Goal: Information Seeking & Learning: Compare options

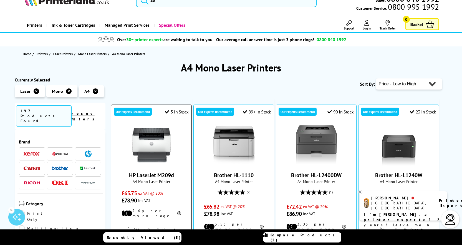
scroll to position [28, 0]
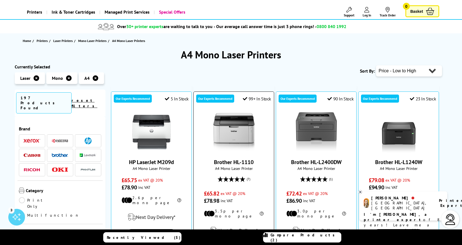
click at [234, 152] on img at bounding box center [234, 132] width 42 height 42
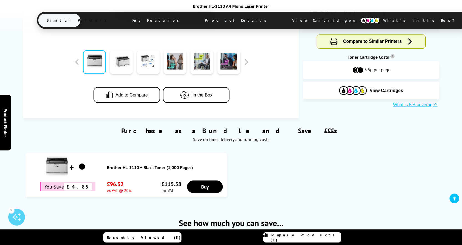
scroll to position [222, 0]
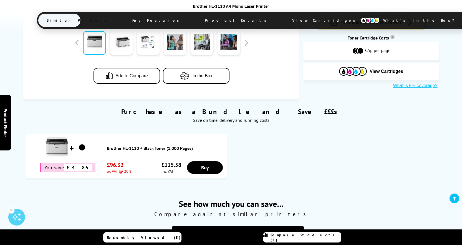
click at [217, 21] on span "Product Details" at bounding box center [237, 20] width 81 height 13
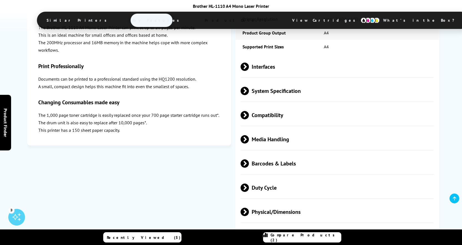
scroll to position [891, 0]
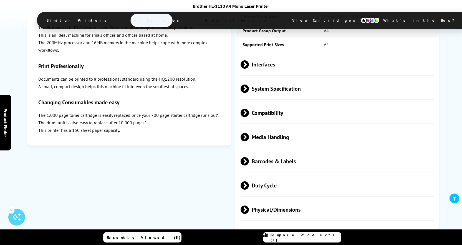
click at [249, 133] on span at bounding box center [249, 137] width 0 height 8
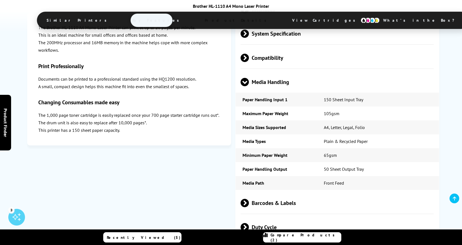
scroll to position [947, 0]
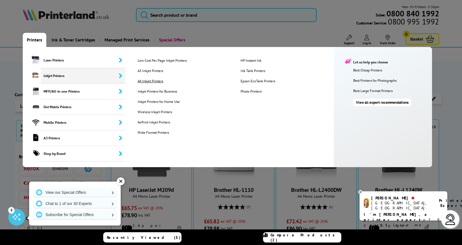
click at [156, 81] on link "A4 Inkjet Printers" at bounding box center [185, 81] width 102 height 5
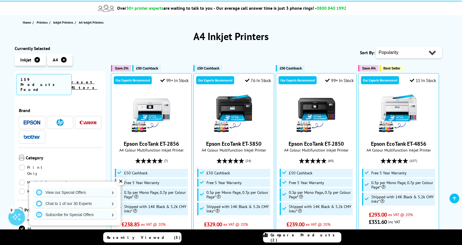
scroll to position [56, 0]
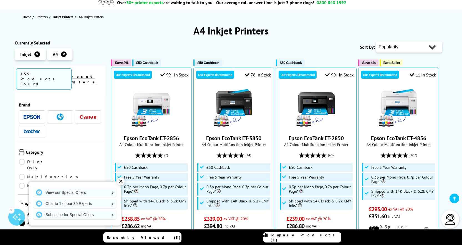
click at [395, 51] on select "Popularity Rating Price - Low to High Price - High to Low Running Costs - Low t…" at bounding box center [409, 46] width 66 height 11
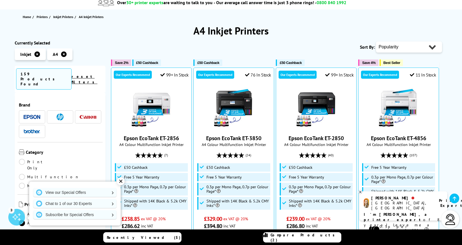
select select "Price Ascending"
click at [376, 41] on select "Popularity Rating Price - Low to High Price - High to Low Running Costs - Low t…" at bounding box center [409, 46] width 66 height 11
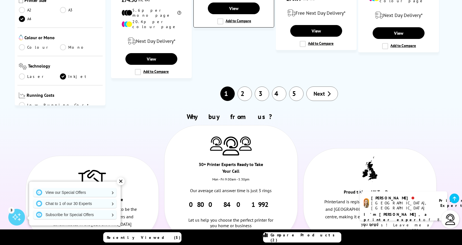
scroll to position [667, 0]
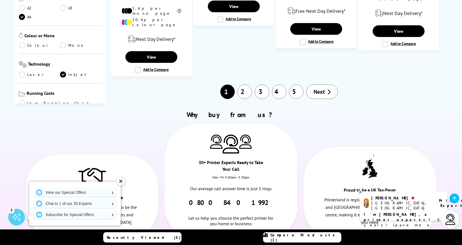
click at [244, 84] on link "2" at bounding box center [245, 91] width 14 height 14
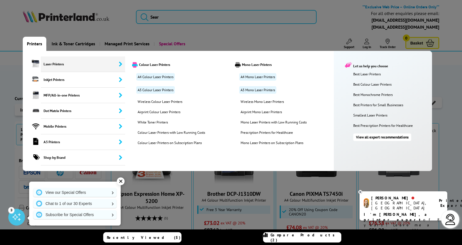
click at [46, 62] on span "Laser Printers" at bounding box center [83, 64] width 84 height 16
